Goal: Task Accomplishment & Management: Use online tool/utility

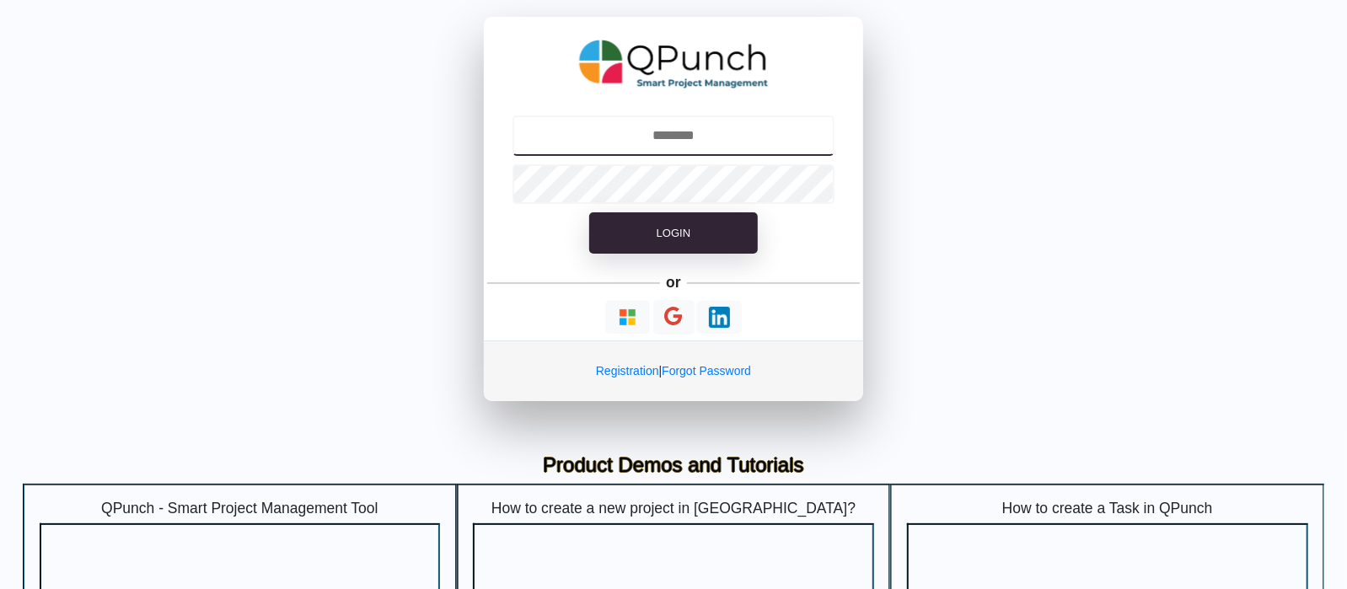
click at [691, 127] on input "text" at bounding box center [673, 135] width 323 height 40
type input "**********"
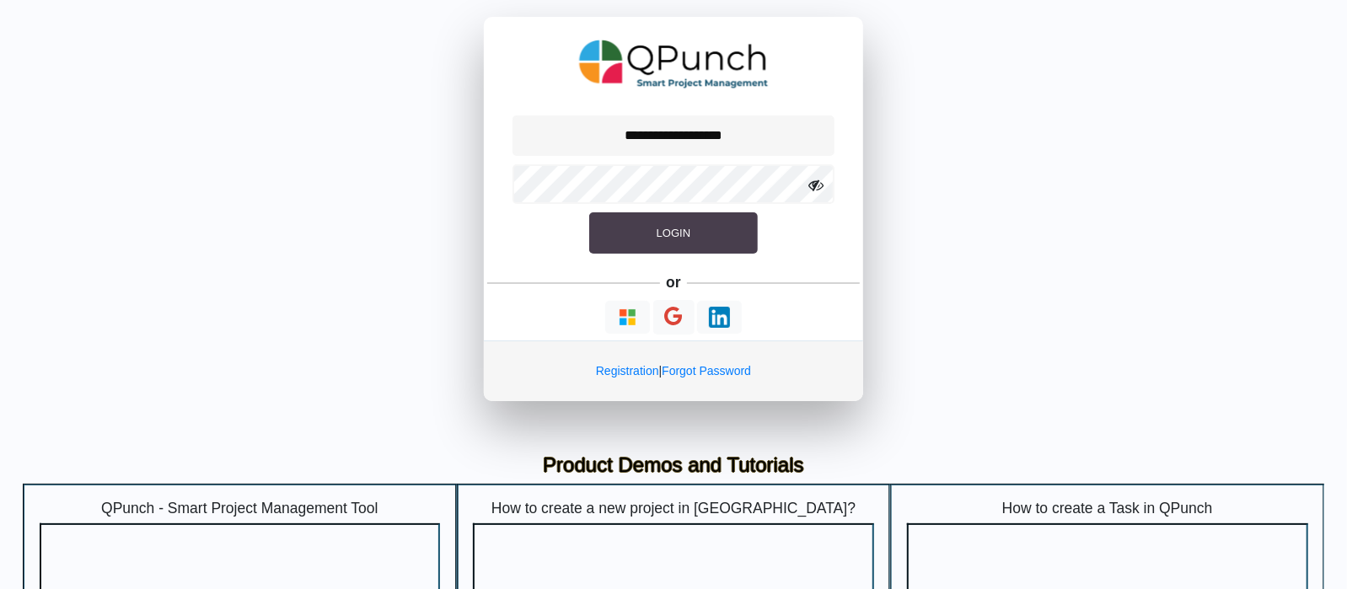
click at [650, 230] on button "Login" at bounding box center [673, 233] width 169 height 42
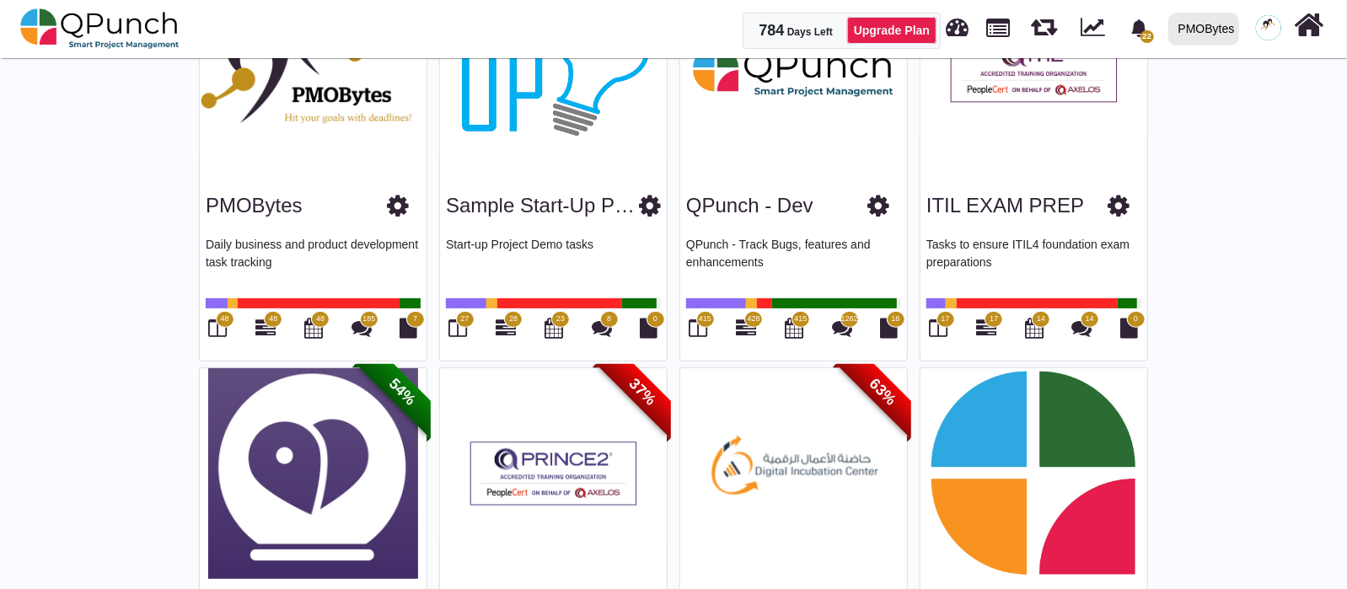
scroll to position [421, 0]
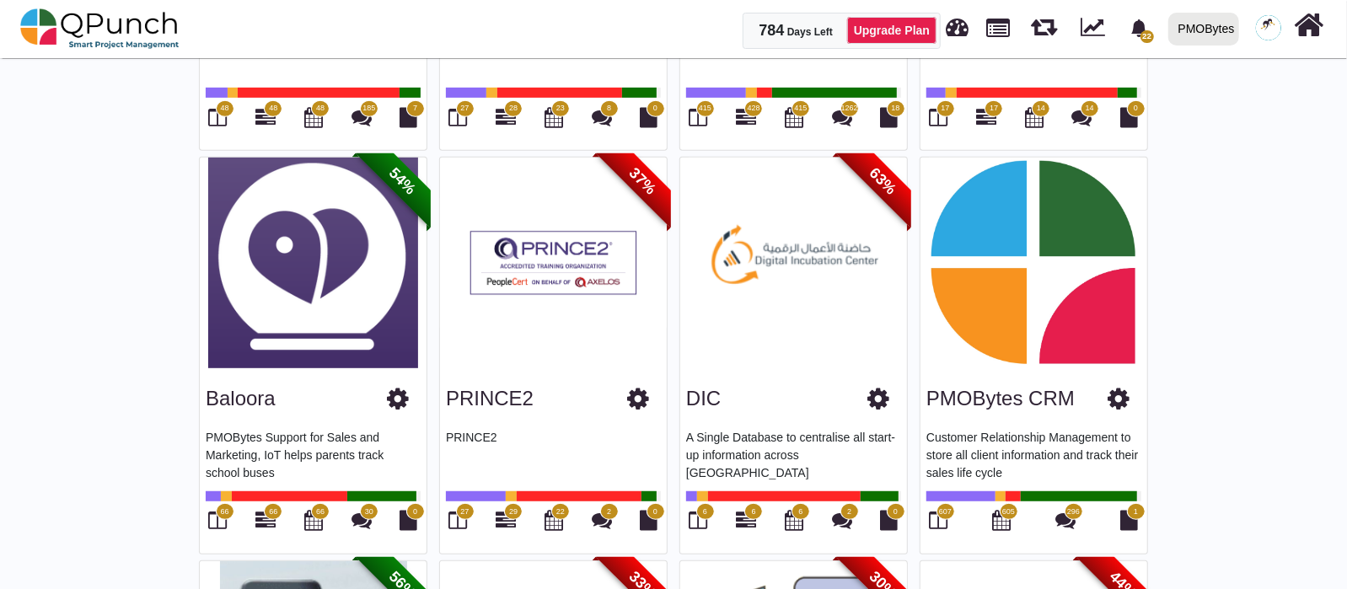
click at [937, 506] on span "607" at bounding box center [945, 511] width 19 height 17
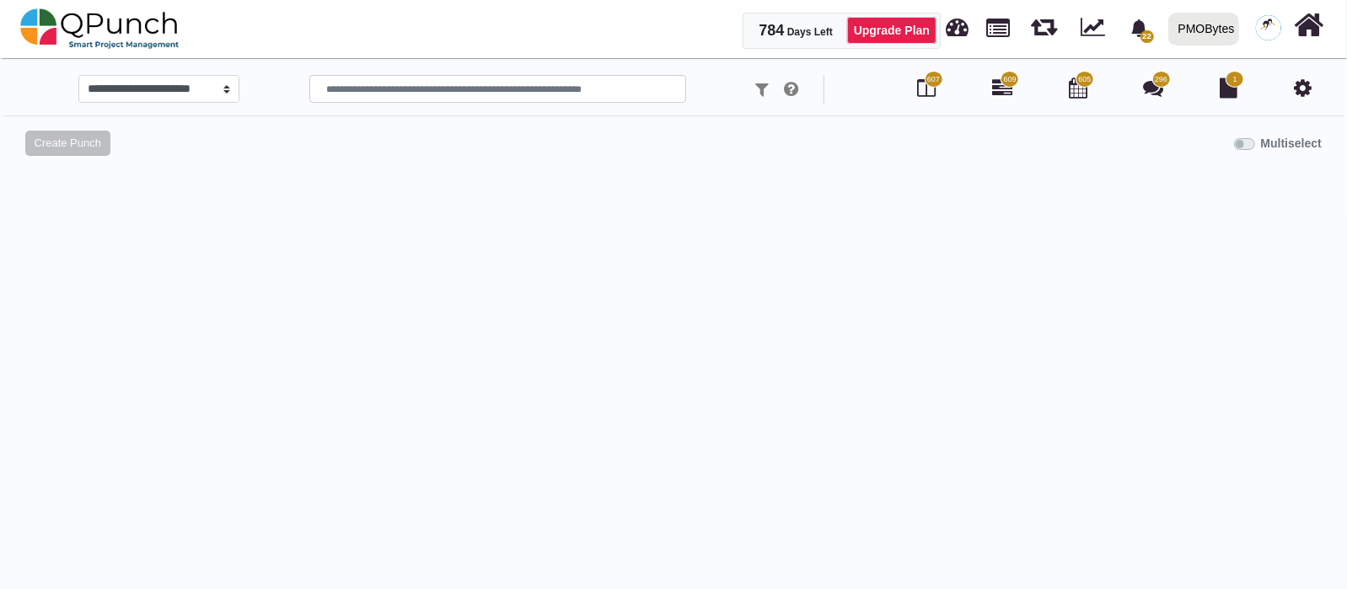
select select "*********"
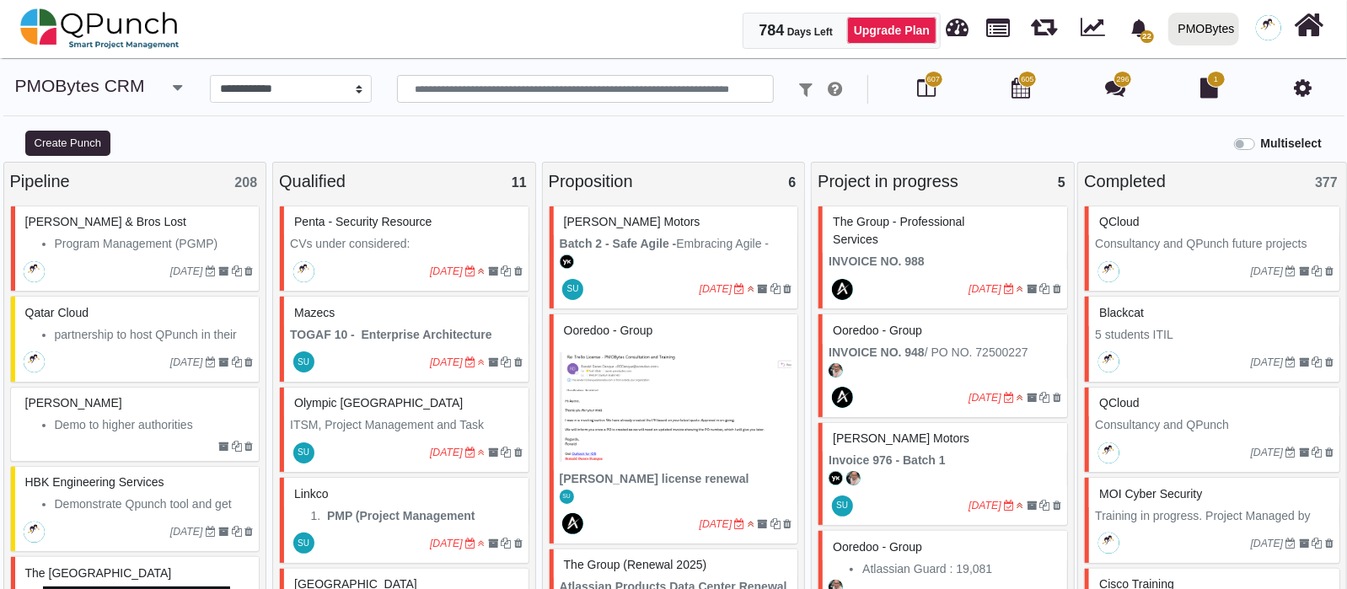
click at [174, 83] on icon "button" at bounding box center [177, 87] width 9 height 17
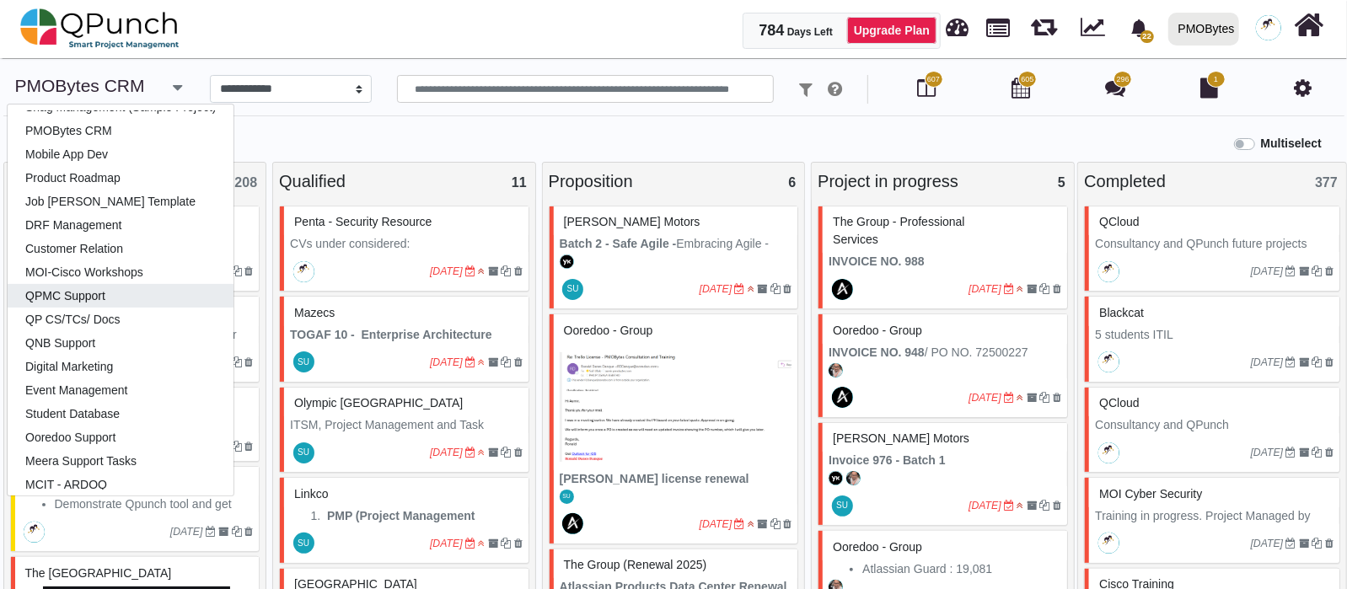
scroll to position [210, 0]
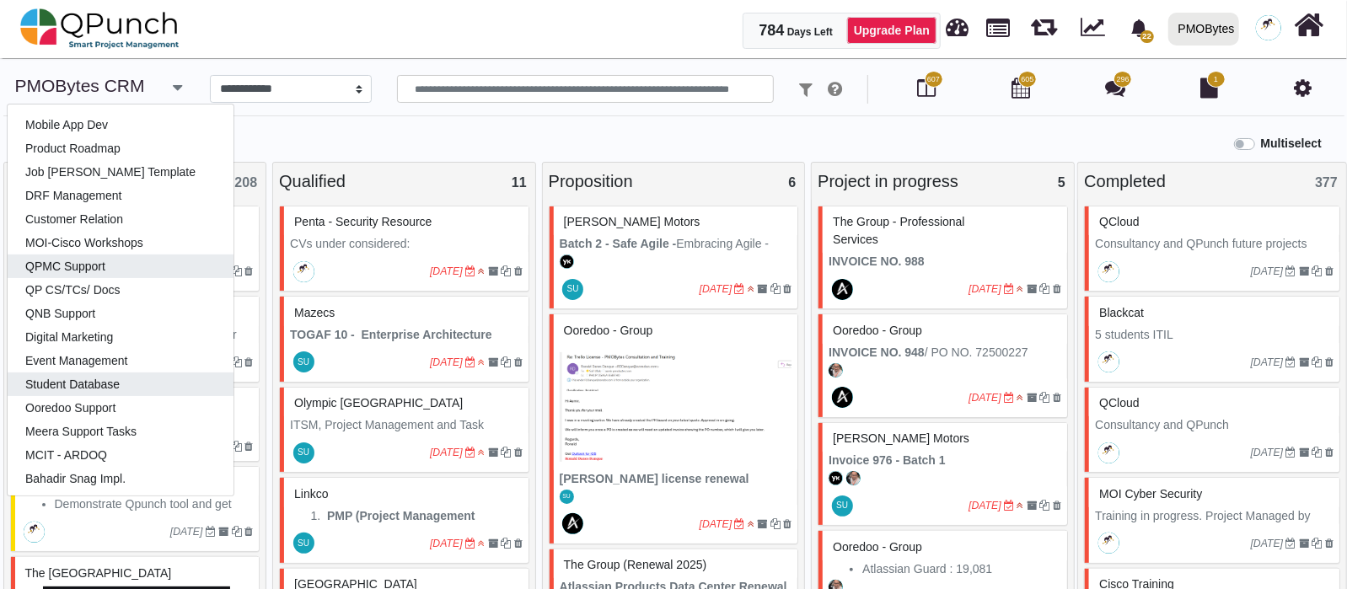
click at [143, 381] on link "Student Database" at bounding box center [121, 384] width 226 height 24
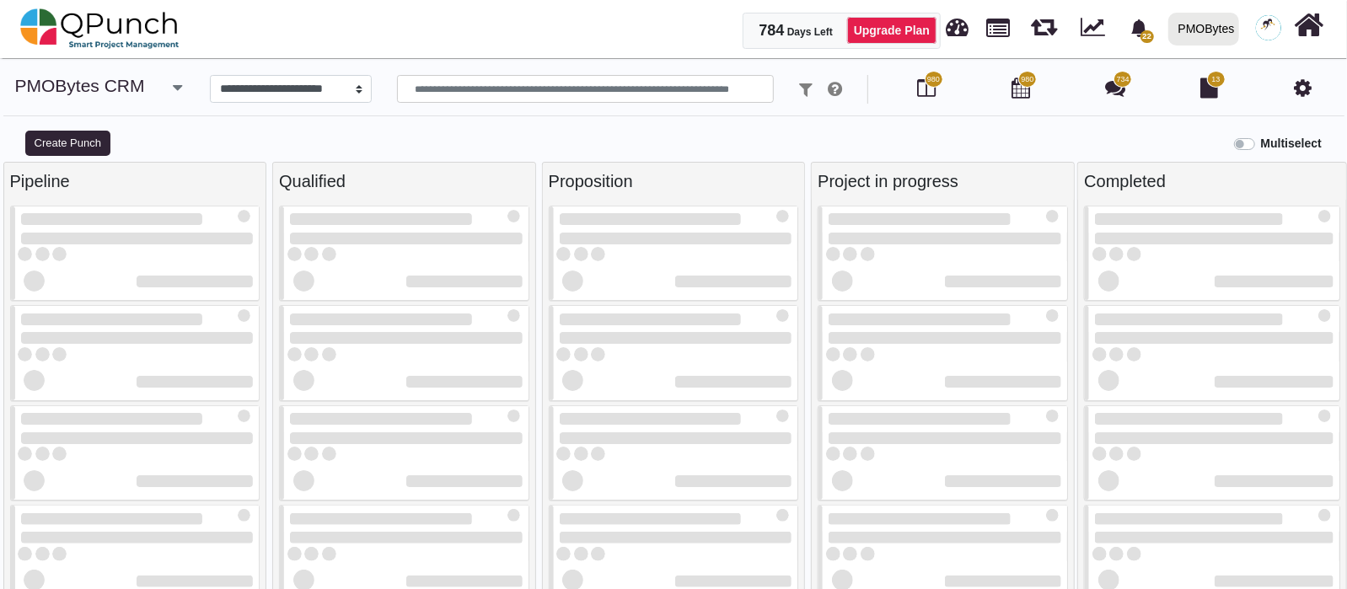
select select "*******"
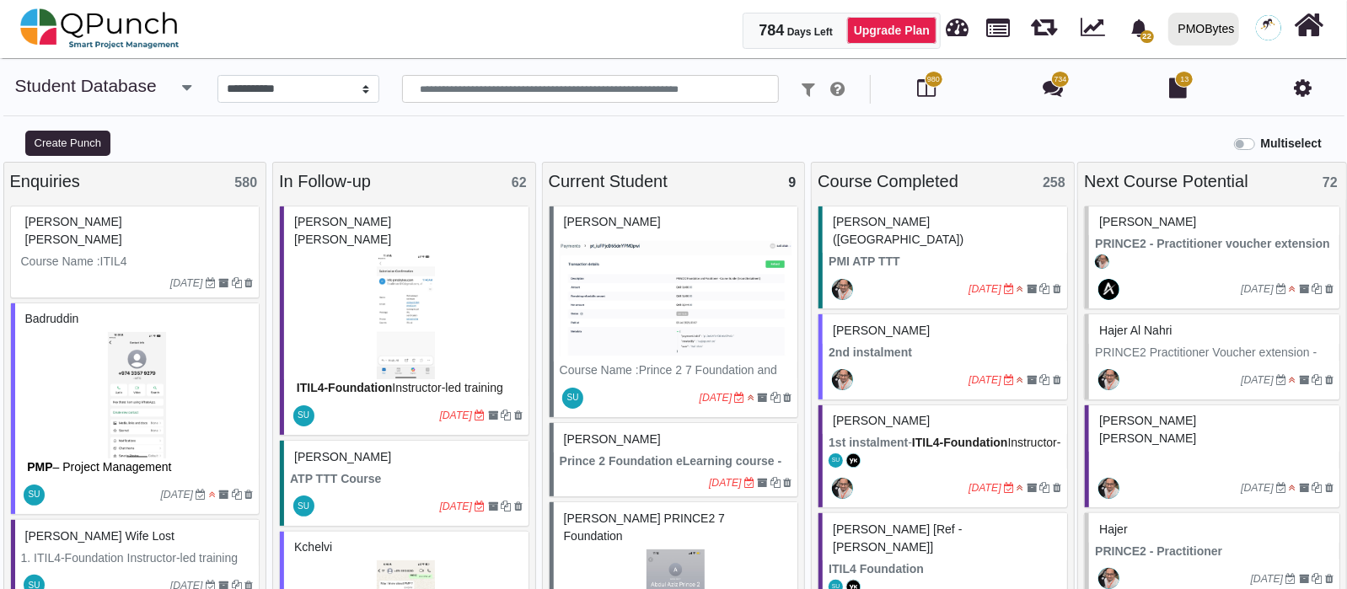
click at [469, 253] on img at bounding box center [406, 316] width 233 height 126
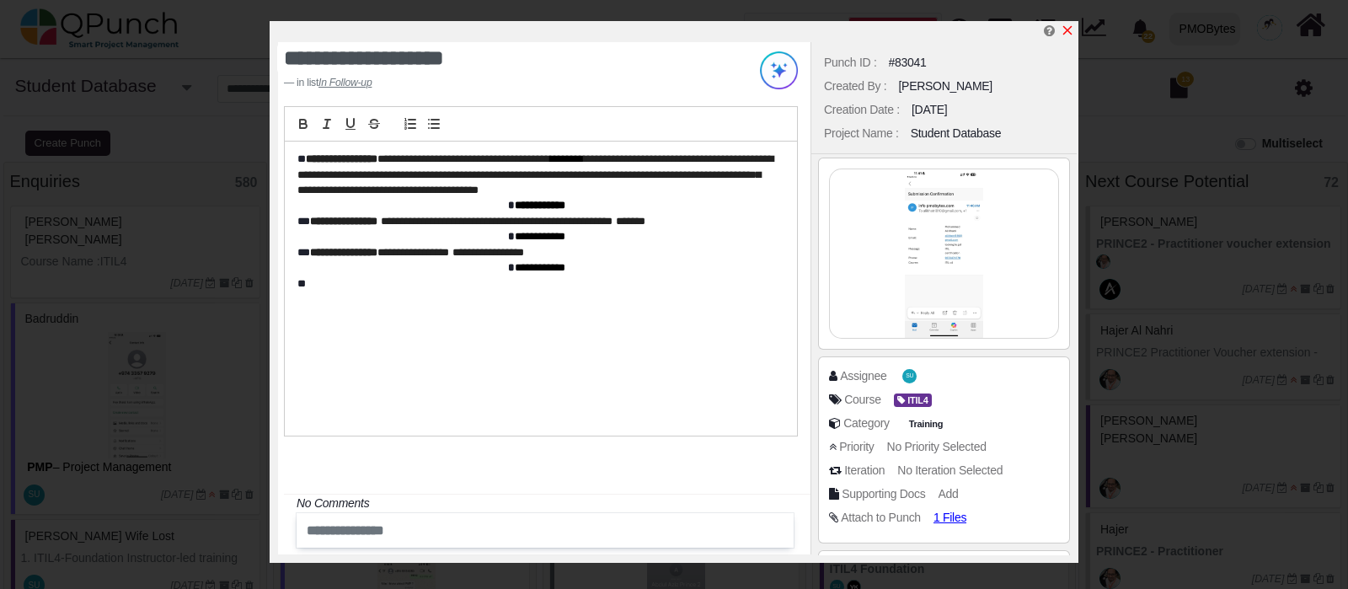
click at [1066, 24] on link at bounding box center [1067, 31] width 13 height 14
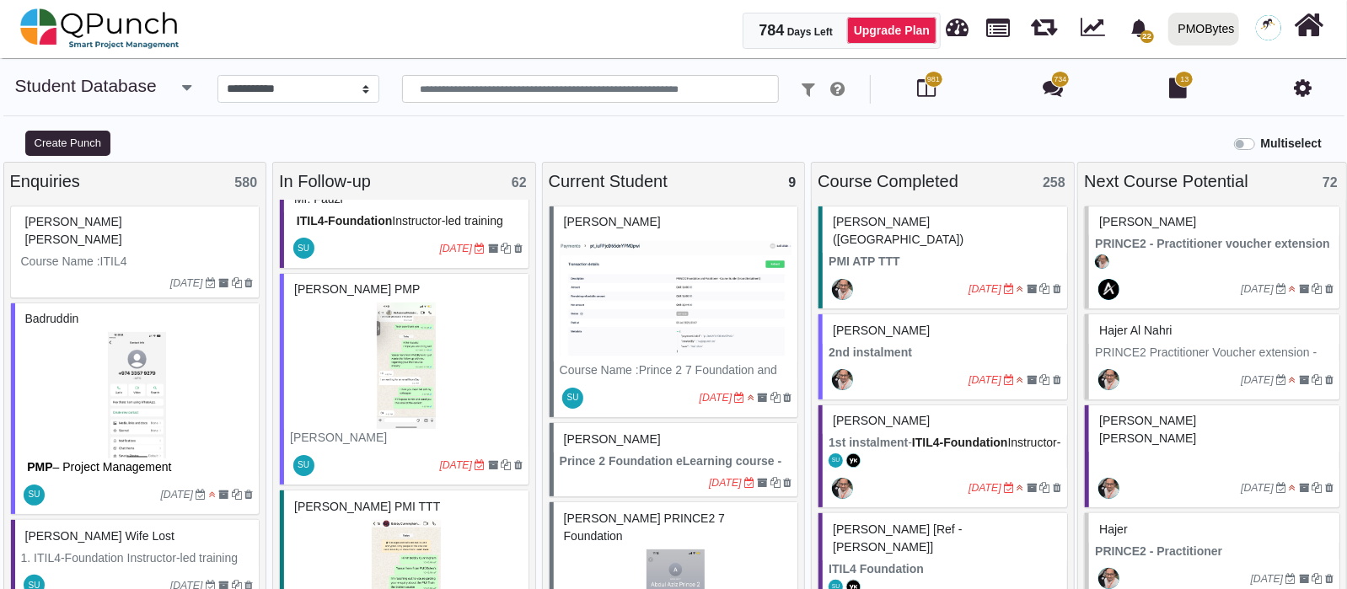
scroll to position [2843, 0]
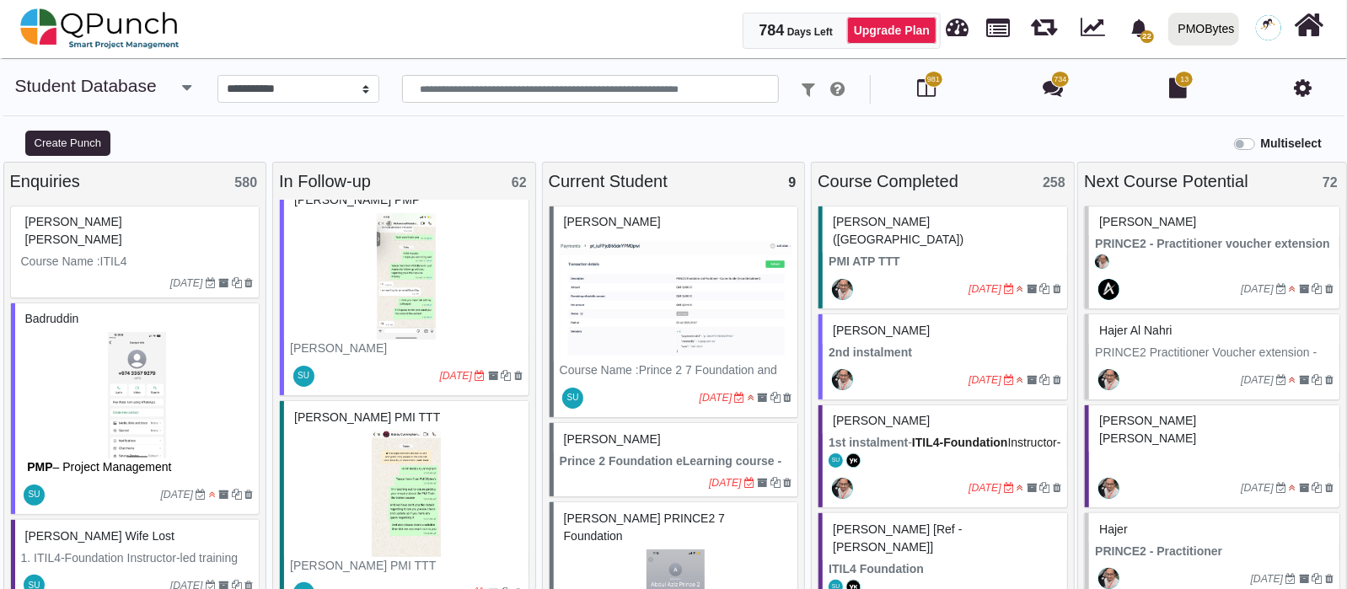
click at [190, 81] on icon "button" at bounding box center [186, 87] width 9 height 17
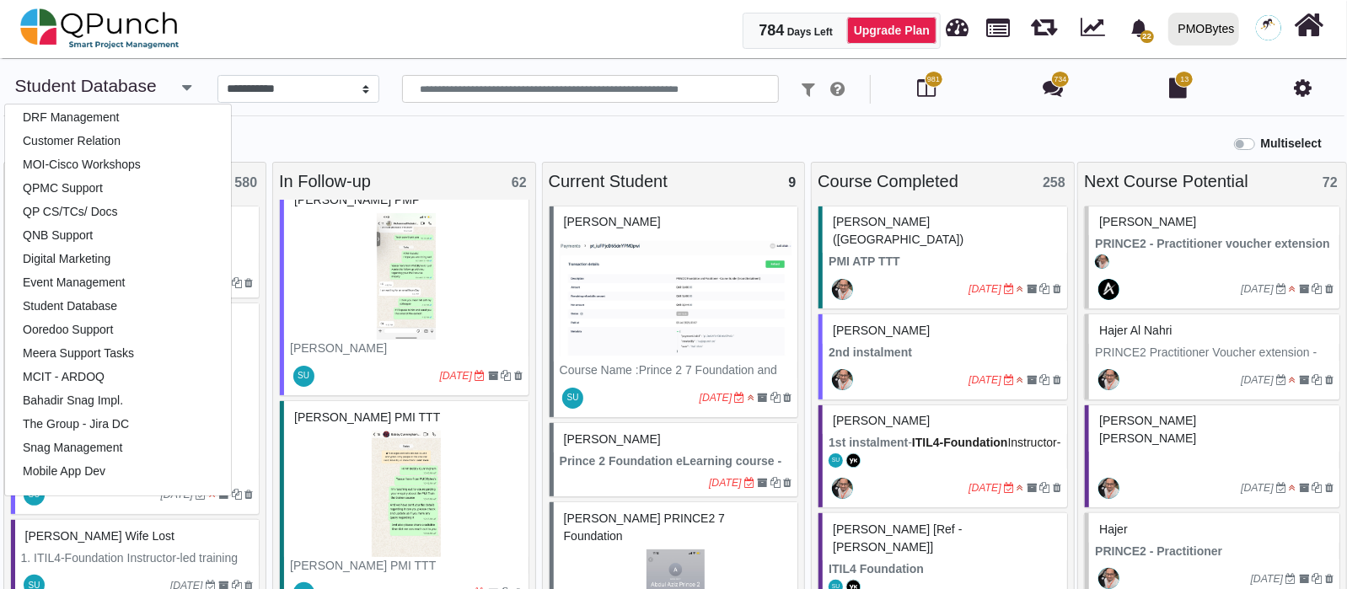
scroll to position [316, 0]
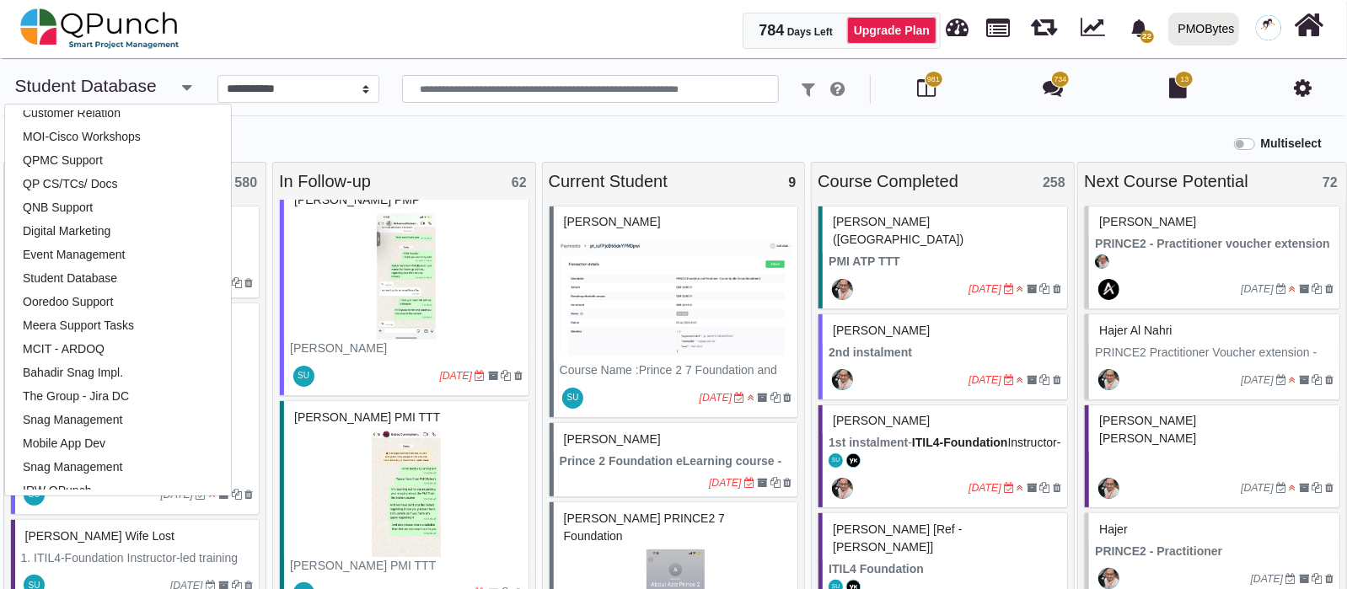
click at [439, 39] on div "784 Days Left Upgrade Plan" at bounding box center [565, 31] width 749 height 36
